Goal: Information Seeking & Learning: Learn about a topic

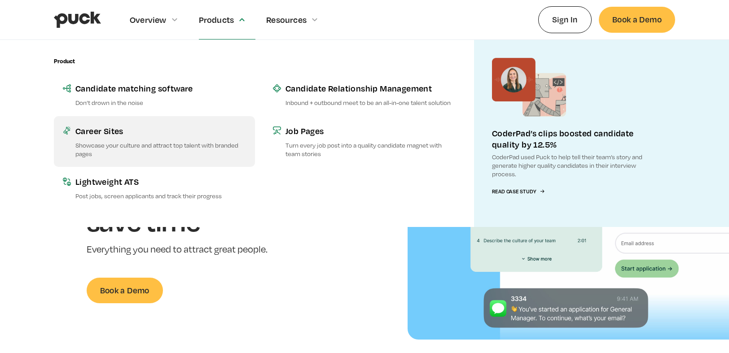
click at [104, 132] on div "Career Sites" at bounding box center [160, 130] width 171 height 11
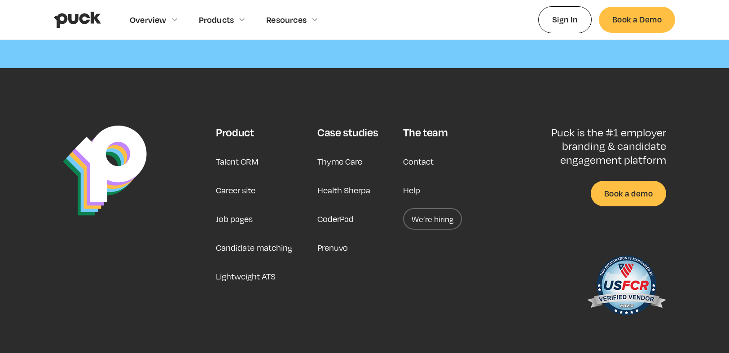
scroll to position [2757, 0]
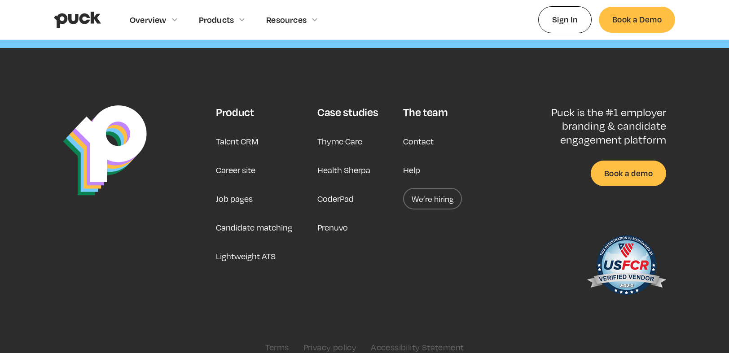
click at [242, 160] on link "Career site" at bounding box center [236, 170] width 40 height 22
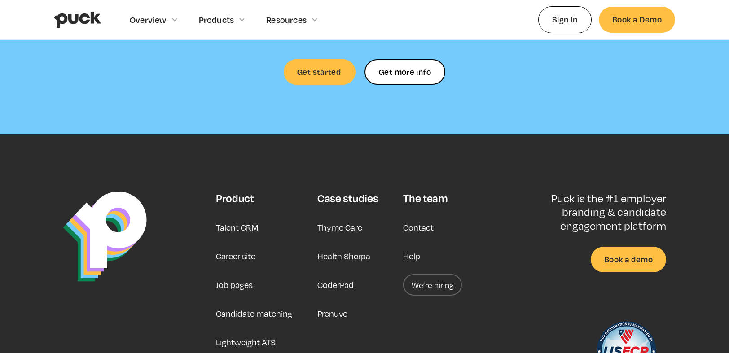
scroll to position [2757, 0]
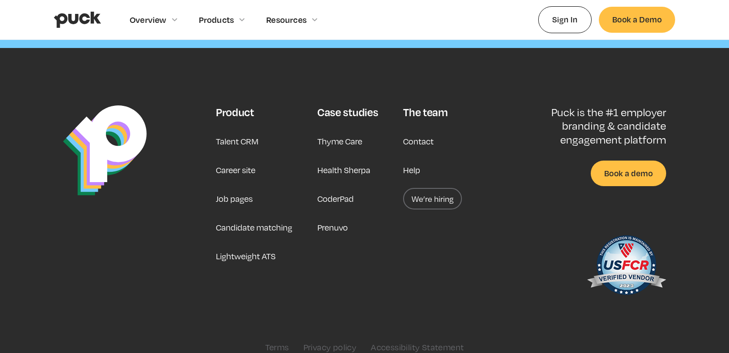
click at [252, 217] on link "Candidate matching" at bounding box center [254, 228] width 76 height 22
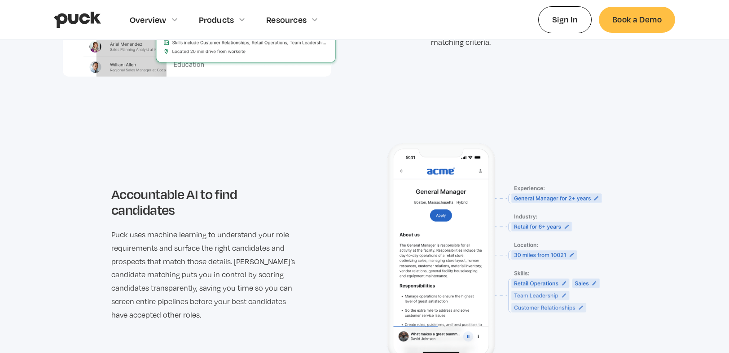
scroll to position [1194, 0]
